Goal: Task Accomplishment & Management: Use online tool/utility

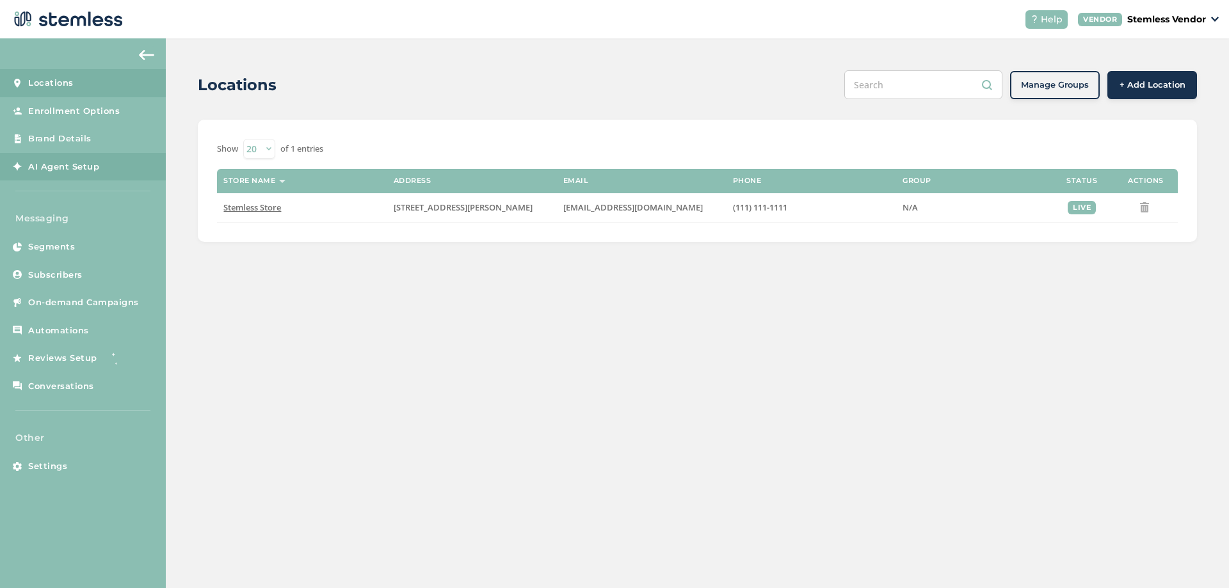
click at [66, 165] on span "AI Agent Setup" at bounding box center [63, 167] width 71 height 13
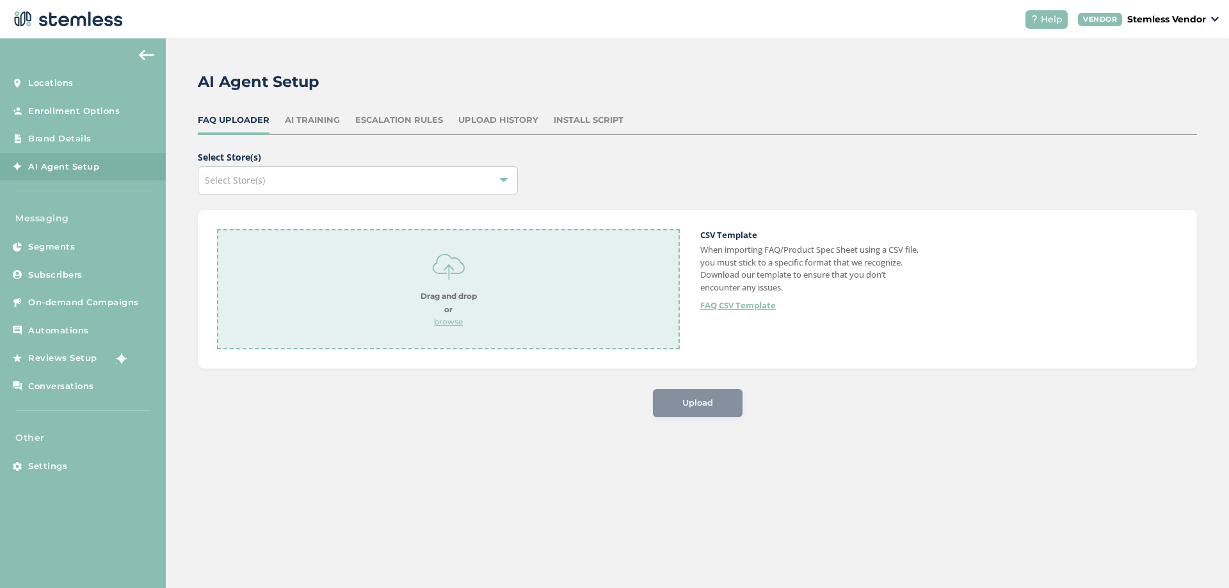
click at [309, 118] on div "AI Training" at bounding box center [312, 120] width 55 height 13
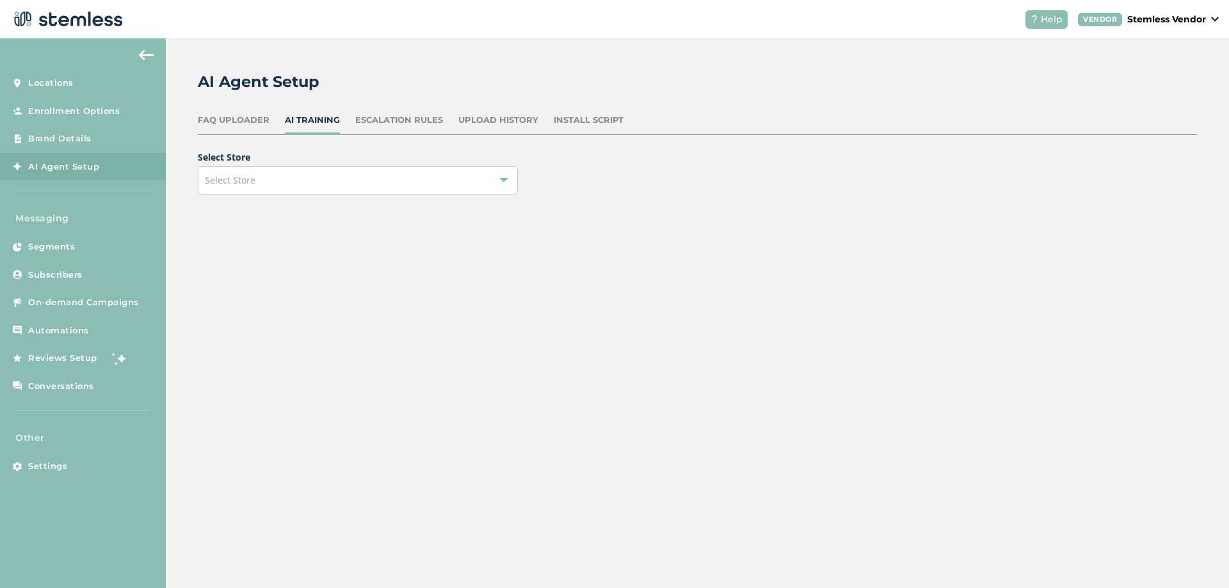
click at [292, 180] on div "Select Store" at bounding box center [358, 180] width 320 height 28
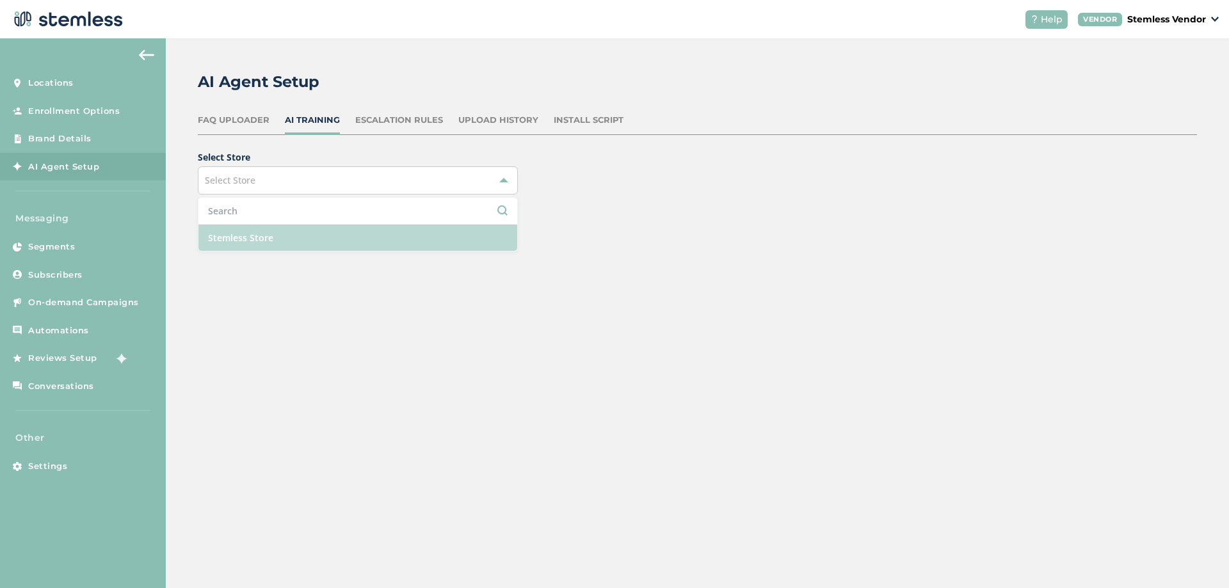
click at [266, 229] on li "Stemless Store" at bounding box center [357, 238] width 319 height 26
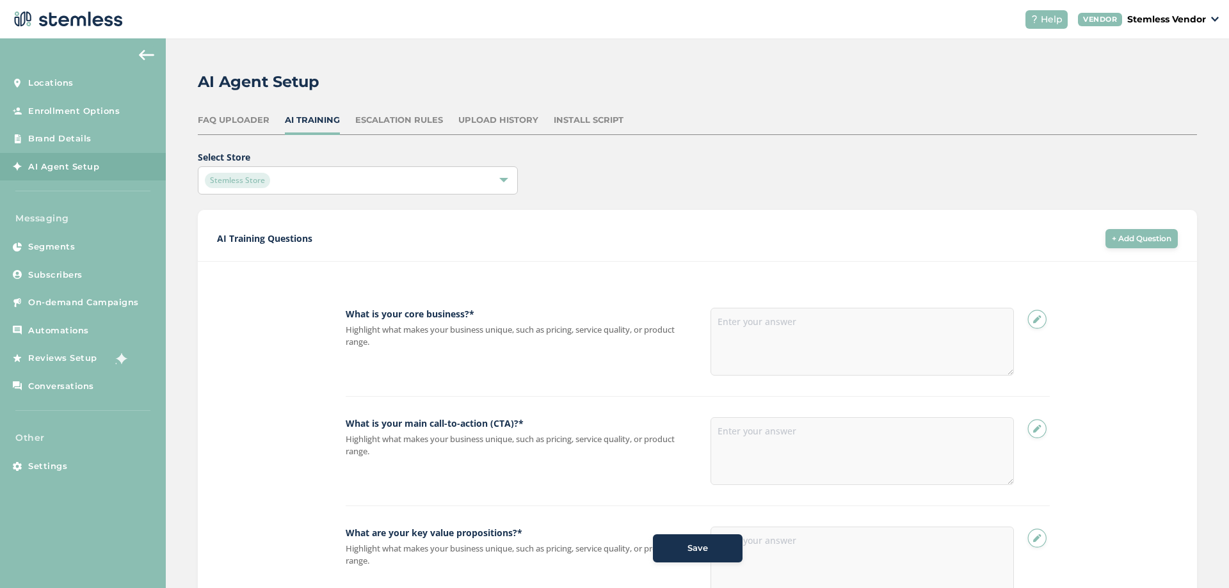
click at [191, 248] on div "AI Agent Setup FAQ Uploader AI Training Escalation Rules Upload History Install…" at bounding box center [697, 431] width 1063 height 786
click at [225, 415] on div "AI Training Questions + Add Question What is your core business? * Highlight wh…" at bounding box center [697, 477] width 999 height 534
click at [225, 412] on div "AI Training Questions + Add Question What is your core business? * Highlight wh…" at bounding box center [697, 477] width 999 height 534
click at [251, 123] on div "FAQ Uploader" at bounding box center [234, 120] width 72 height 13
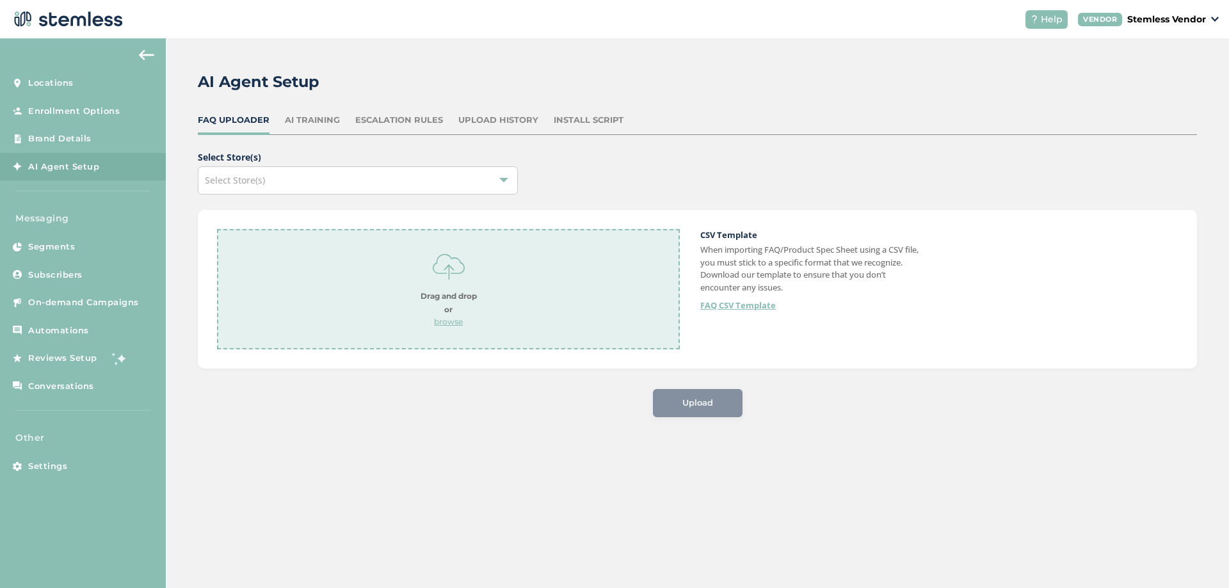
click at [749, 309] on link "FAQ CSV Template" at bounding box center [738, 306] width 76 height 13
click at [731, 306] on link "FAQ CSV Template" at bounding box center [738, 306] width 76 height 13
click at [451, 449] on div "AI Agent Setup FAQ Uploader AI Training Escalation Rules Upload History Install…" at bounding box center [697, 243] width 1063 height 411
click at [303, 118] on div "AI Training" at bounding box center [312, 120] width 55 height 13
